Goal: Find specific page/section: Find specific page/section

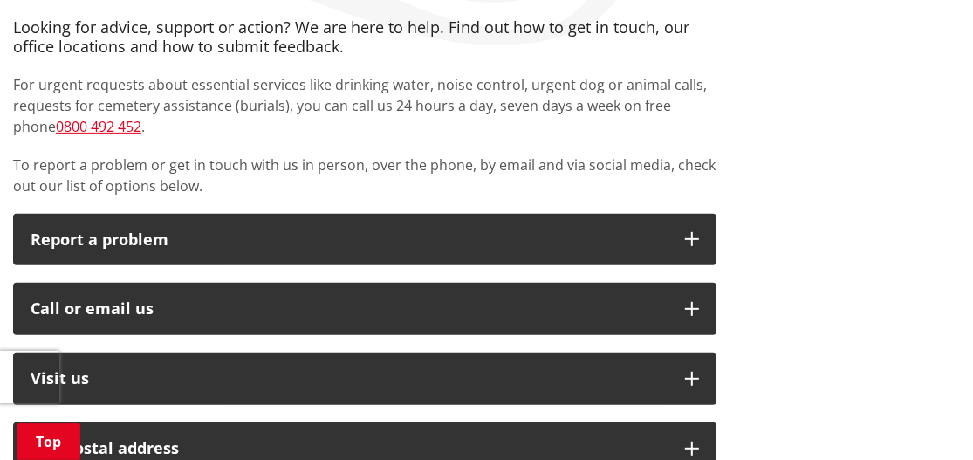
scroll to position [356, 0]
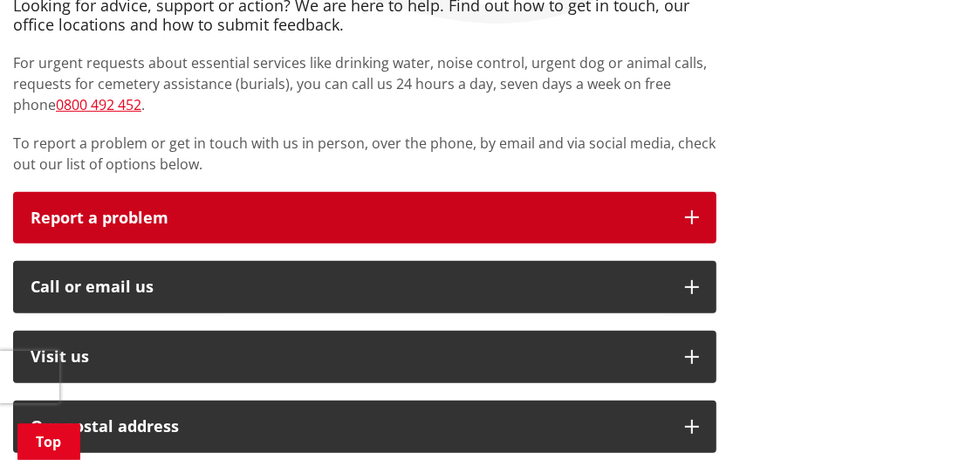
click at [693, 210] on icon "button" at bounding box center [692, 217] width 14 height 14
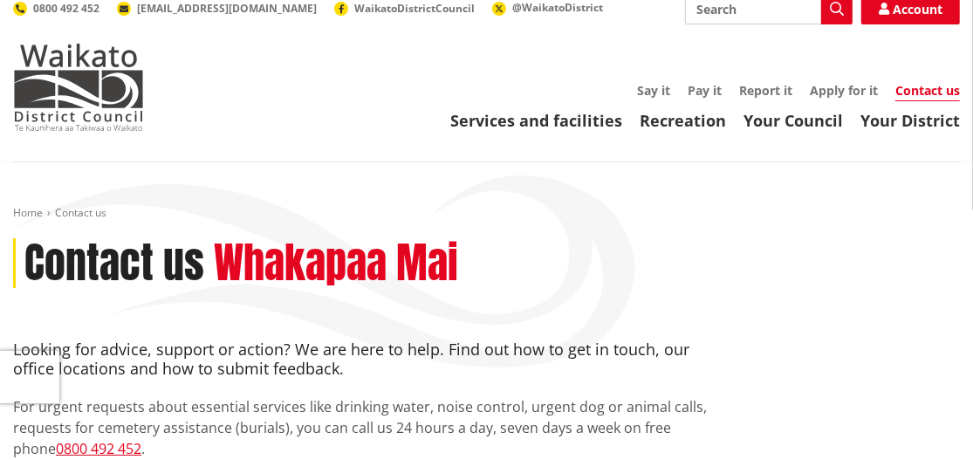
scroll to position [14, 0]
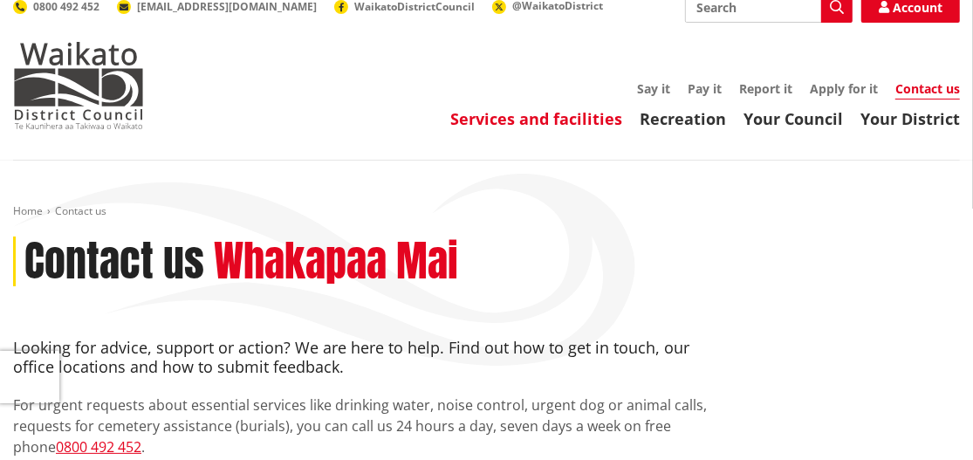
click at [590, 118] on link "Services and facilities" at bounding box center [536, 118] width 172 height 21
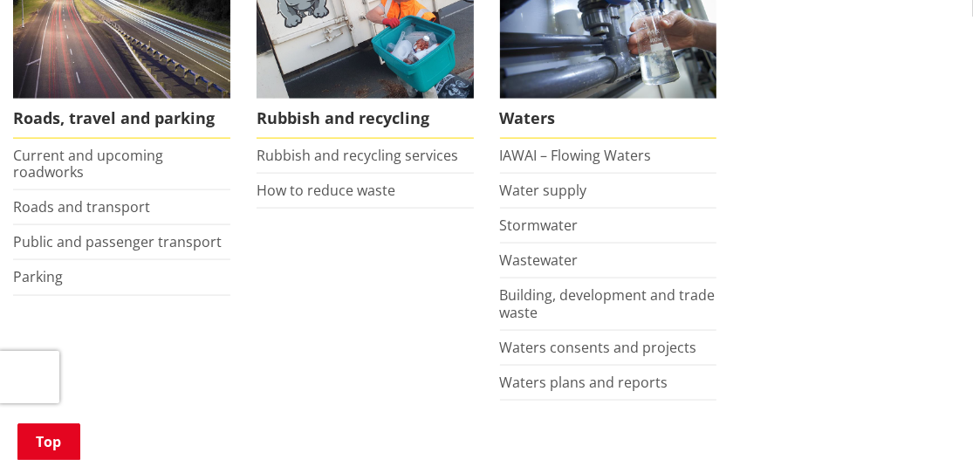
scroll to position [1307, 0]
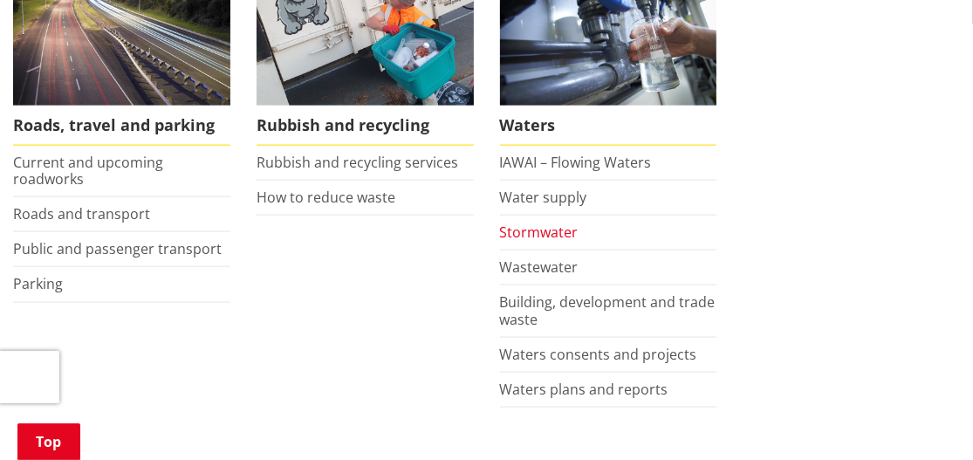
click at [550, 224] on link "Stormwater" at bounding box center [539, 231] width 78 height 19
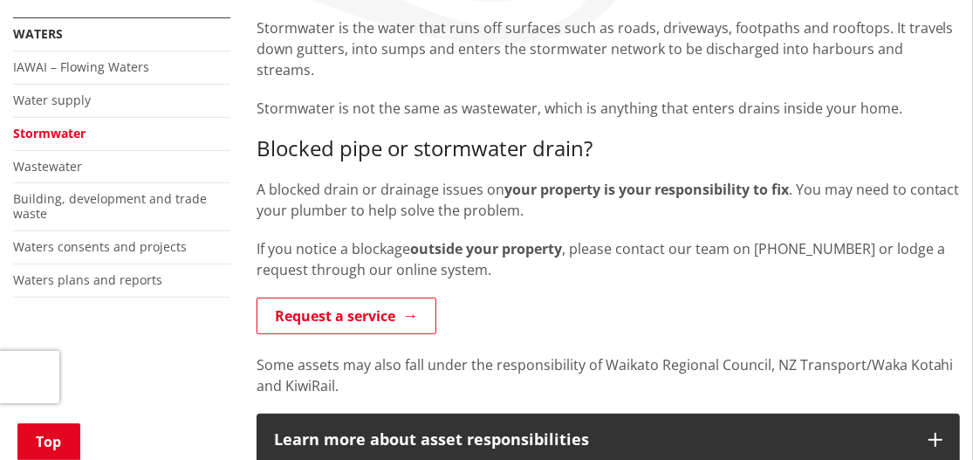
scroll to position [339, 0]
